Goal: Navigation & Orientation: Find specific page/section

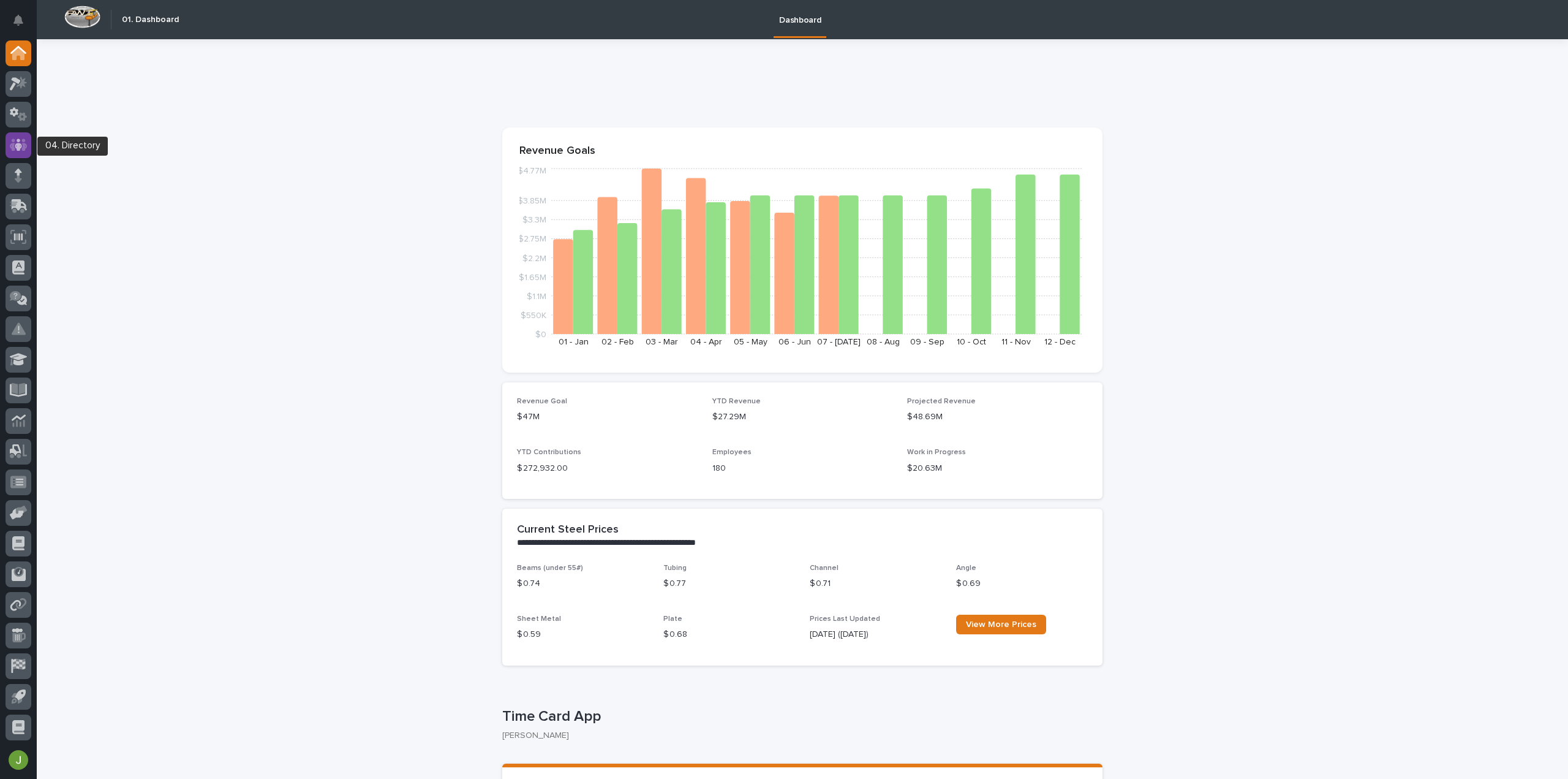
click at [25, 138] on icon at bounding box center [19, 145] width 17 height 14
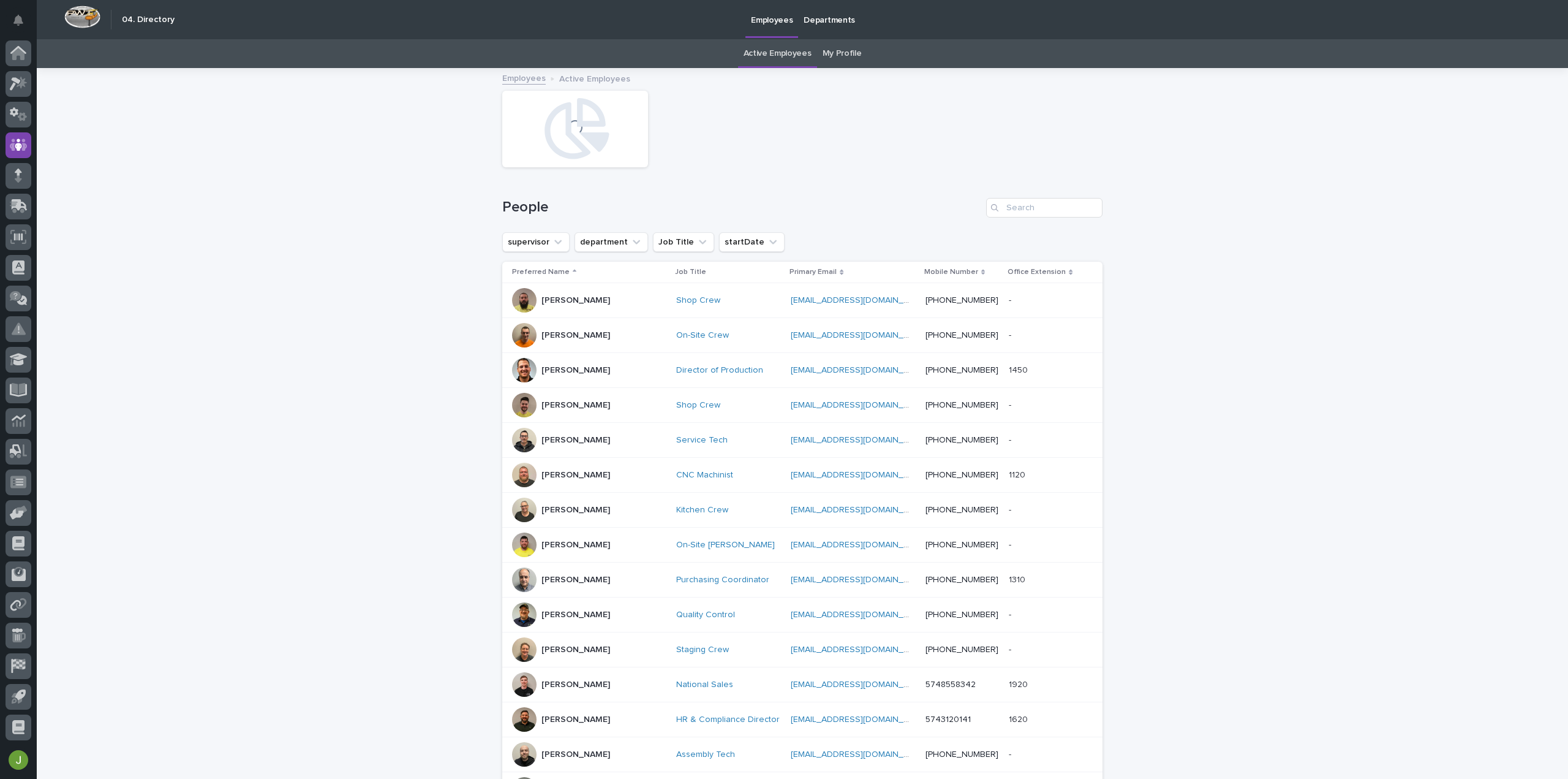
click at [837, 54] on link "My Profile" at bounding box center [842, 54] width 39 height 29
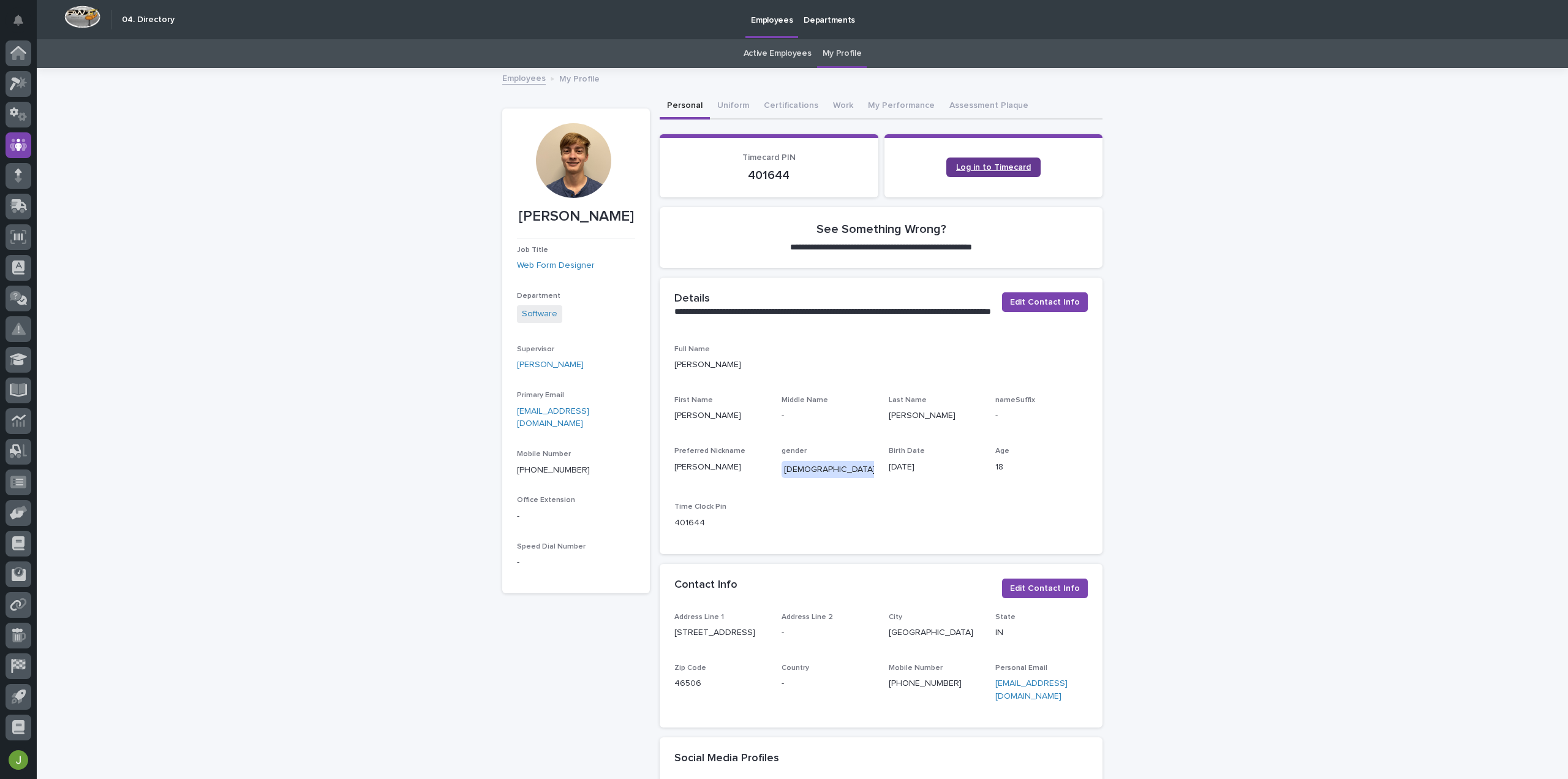
click at [984, 157] on link "Log in to Timecard" at bounding box center [993, 167] width 94 height 19
